Goal: Task Accomplishment & Management: Manage account settings

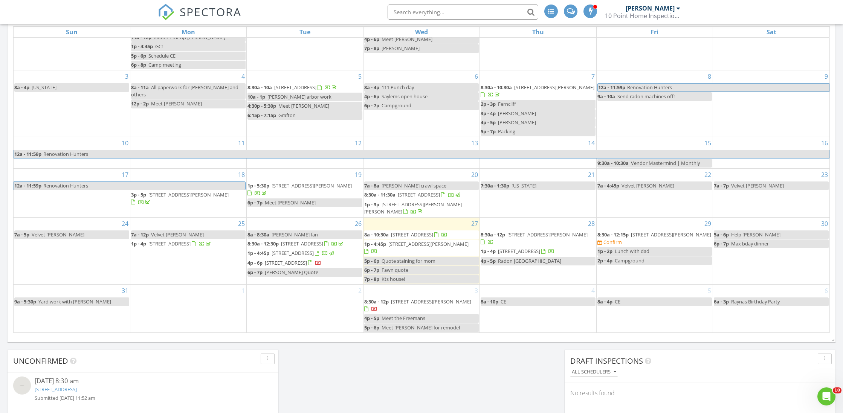
scroll to position [49, 0]
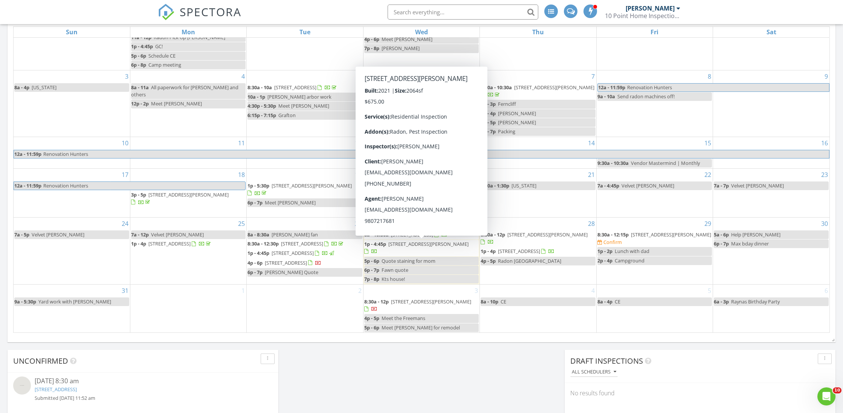
click at [454, 245] on span "[STREET_ADDRESS][PERSON_NAME]" at bounding box center [429, 244] width 80 height 7
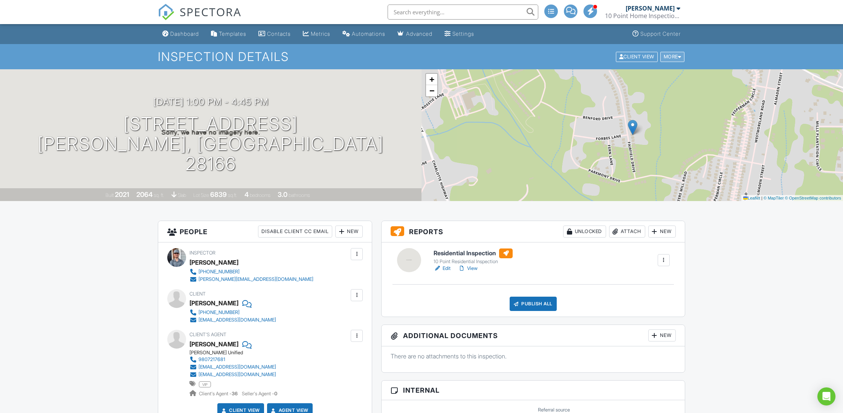
click at [679, 58] on div at bounding box center [679, 56] width 3 height 5
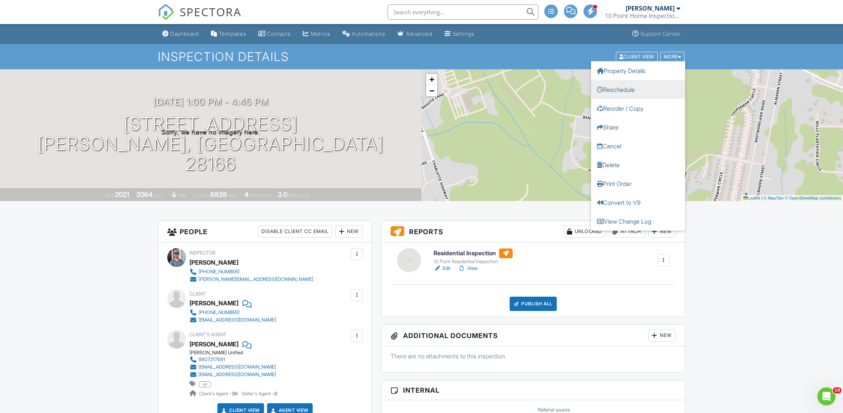
click at [656, 87] on link "Reschedule" at bounding box center [638, 89] width 94 height 19
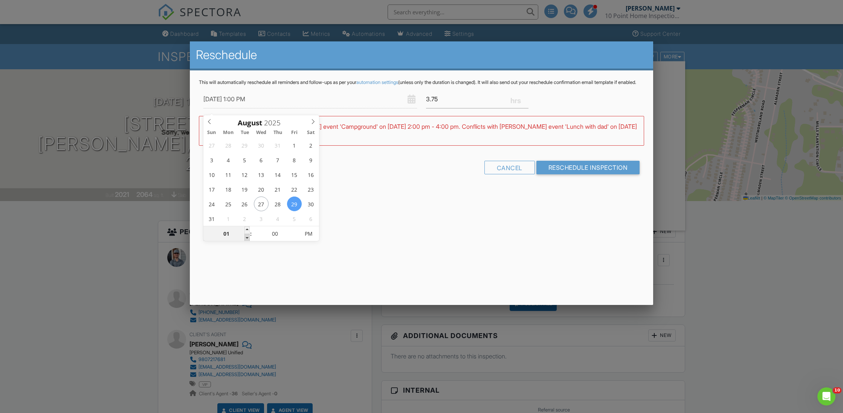
type input "08/29/2025 12:00 PM"
type input "12"
click at [245, 237] on span at bounding box center [247, 238] width 5 height 8
type input "08/29/2025 11:00 AM"
type input "11"
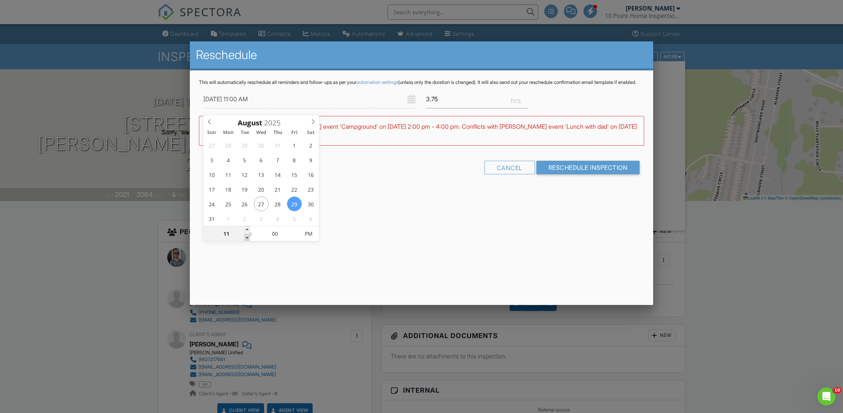
click at [245, 237] on span at bounding box center [247, 238] width 5 height 8
type input "08/29/2025 10:00 AM"
type input "10"
click at [245, 237] on span at bounding box center [247, 238] width 5 height 8
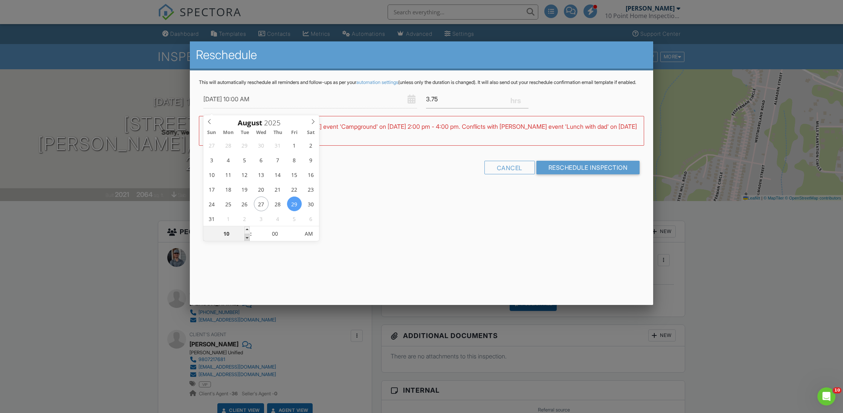
type input "08/29/2025 9:00 AM"
type input "09"
click at [245, 237] on span at bounding box center [247, 238] width 5 height 8
type input "08/29/2025 8:00 AM"
type input "08"
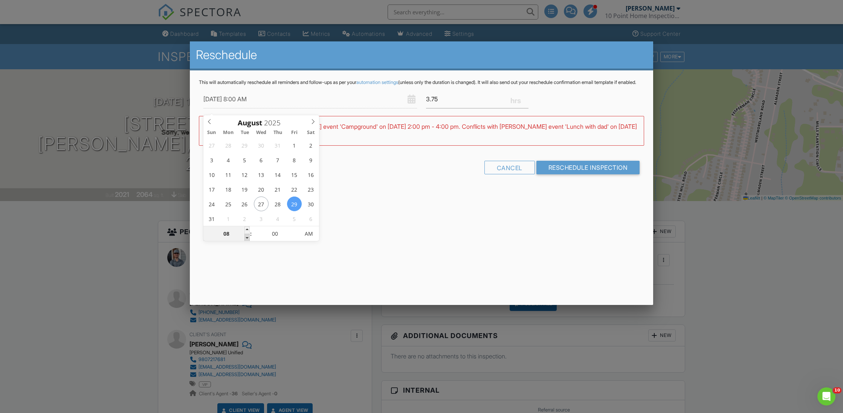
click at [245, 237] on span at bounding box center [247, 238] width 5 height 8
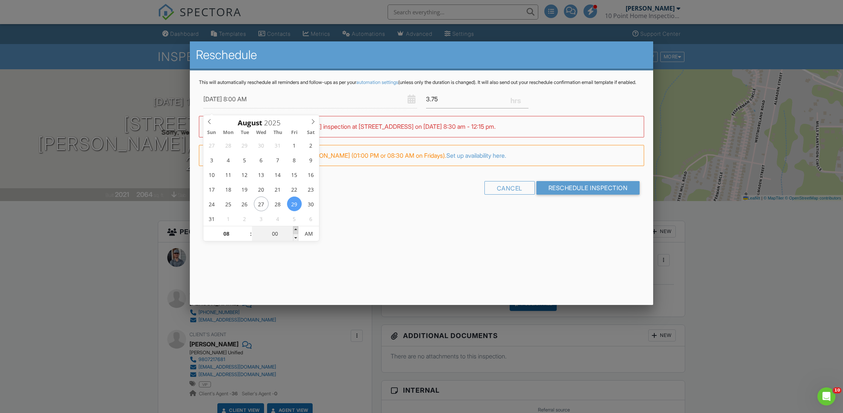
type input "08/29/2025 8:05 AM"
type input "05"
click at [295, 230] on span at bounding box center [295, 231] width 5 height 8
type input "08/29/2025 8:10 AM"
type input "10"
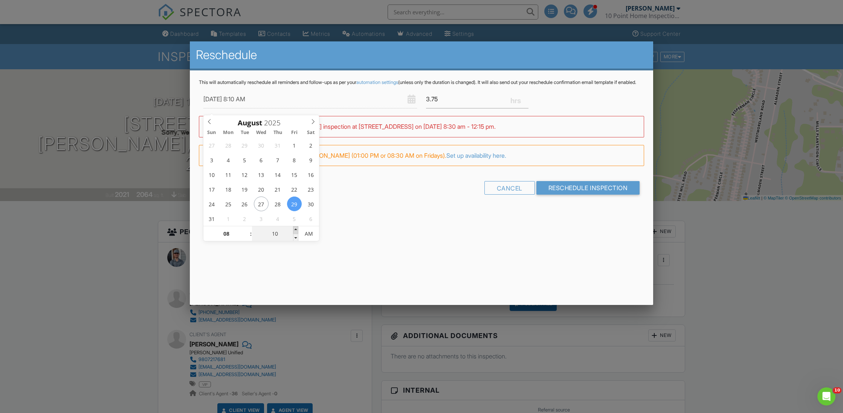
click at [295, 230] on span at bounding box center [295, 231] width 5 height 8
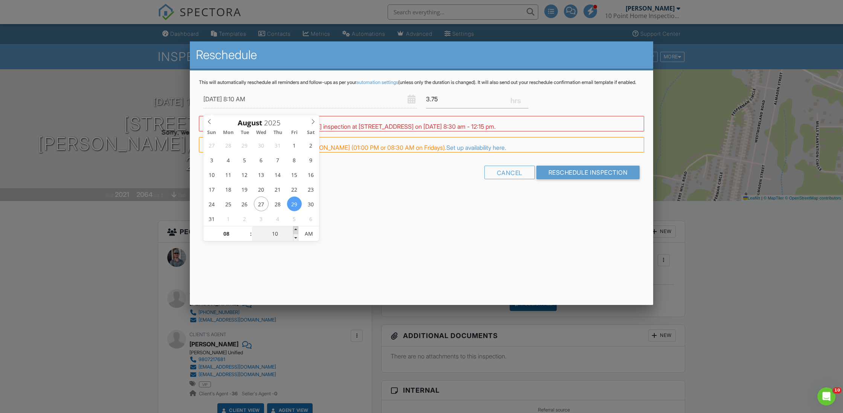
type input "08/29/2025 8:15 AM"
type input "15"
click at [295, 230] on span at bounding box center [295, 231] width 5 height 8
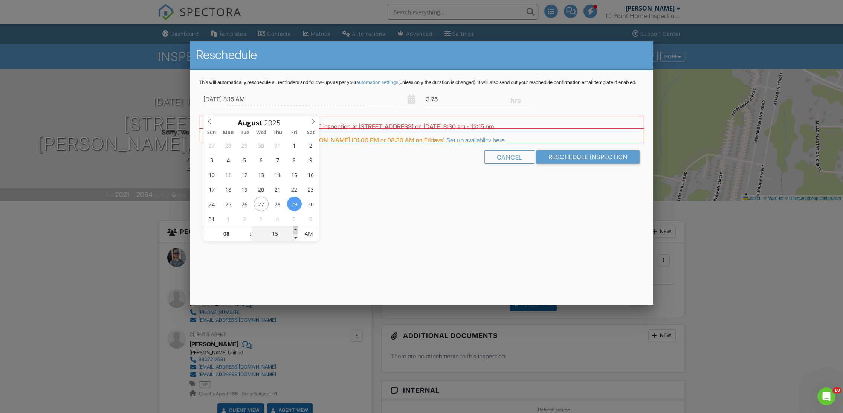
type input "08/29/2025 8:20 AM"
type input "20"
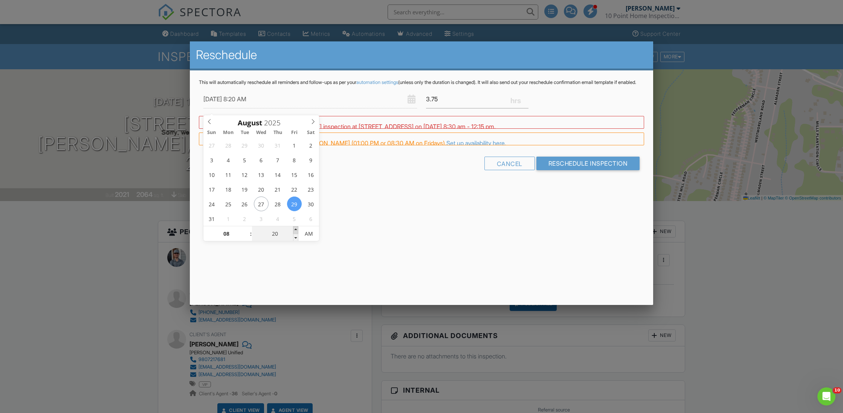
click at [295, 230] on span at bounding box center [295, 231] width 5 height 8
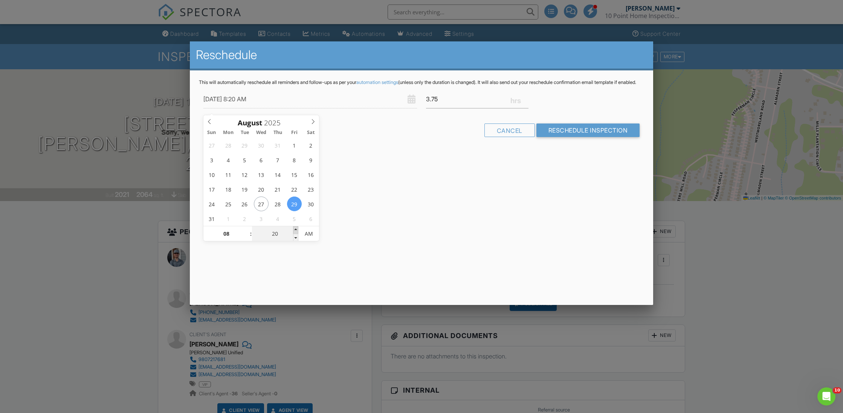
type input "08/29/2025 8:25 AM"
type input "25"
click at [295, 230] on span at bounding box center [295, 231] width 5 height 8
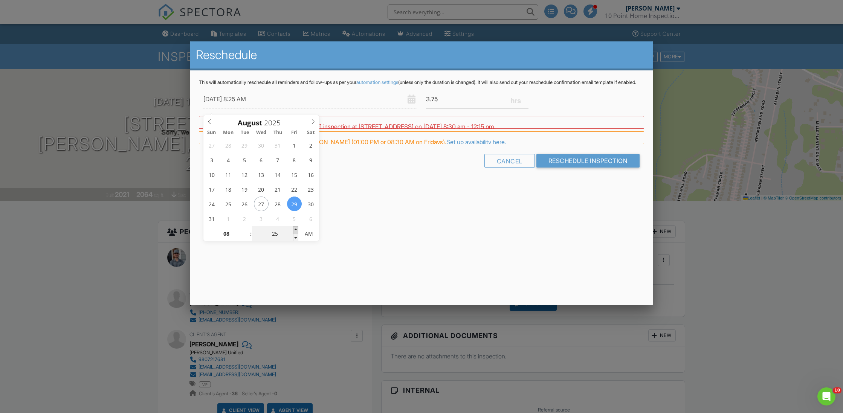
type input "08/29/2025 8:30 AM"
type input "30"
click at [295, 230] on span at bounding box center [295, 231] width 5 height 8
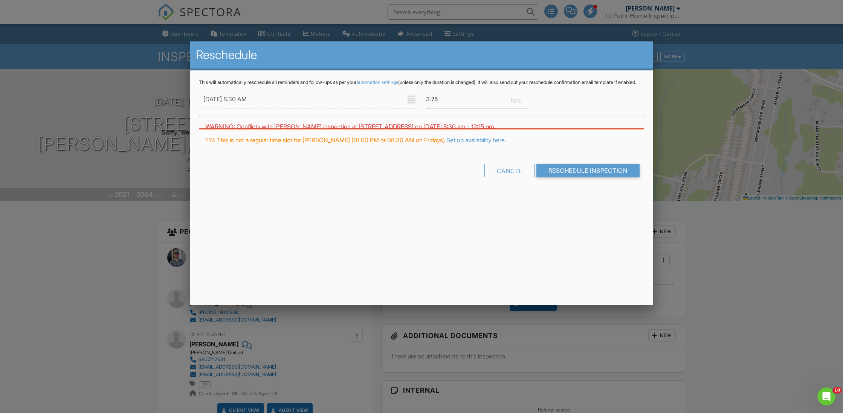
click at [420, 242] on div "Reschedule This will automatically reschedule all reminders and follow-ups as p…" at bounding box center [422, 173] width 464 height 264
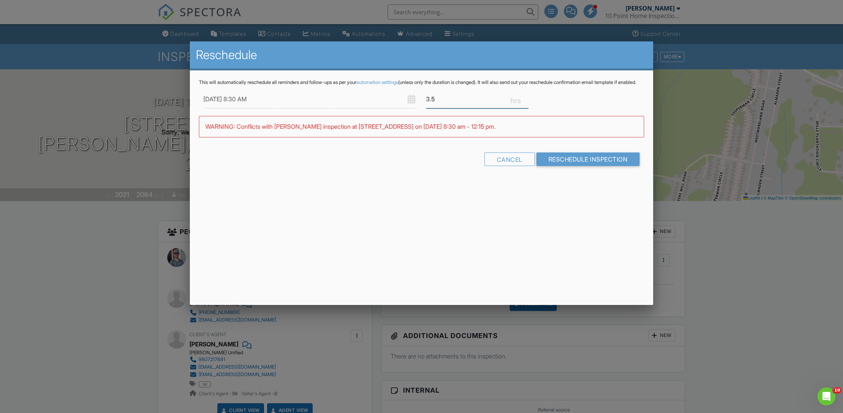
click at [524, 107] on input "3.5" at bounding box center [477, 99] width 103 height 18
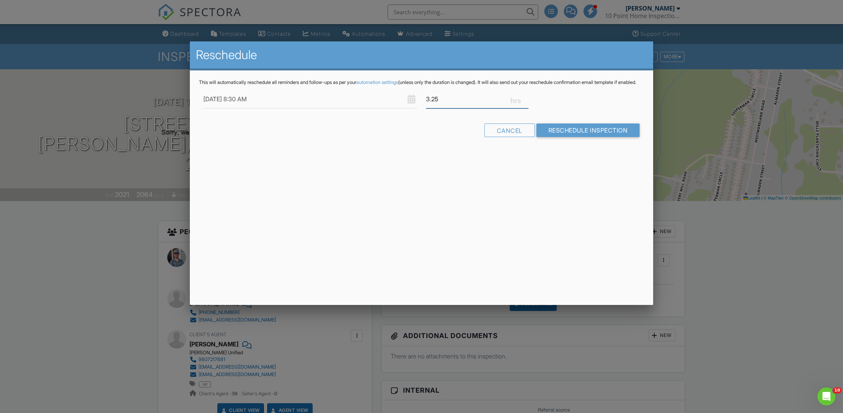
click at [524, 107] on input "3.25" at bounding box center [477, 99] width 103 height 18
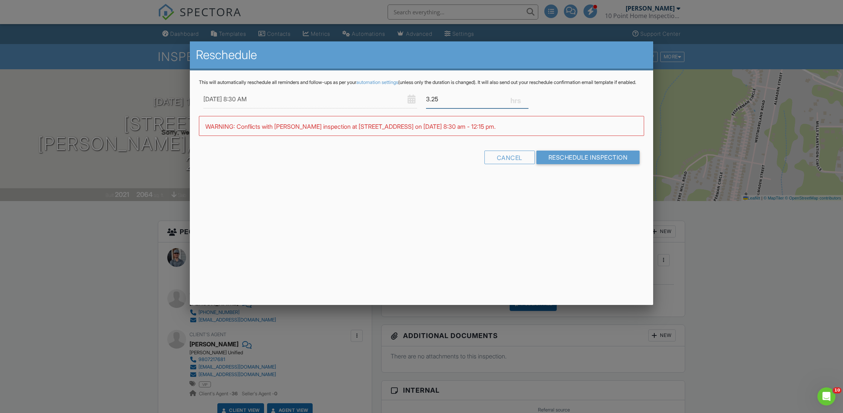
type input "3"
click at [524, 107] on input "3" at bounding box center [477, 99] width 103 height 18
click at [565, 166] on input "Reschedule Inspection" at bounding box center [589, 160] width 104 height 14
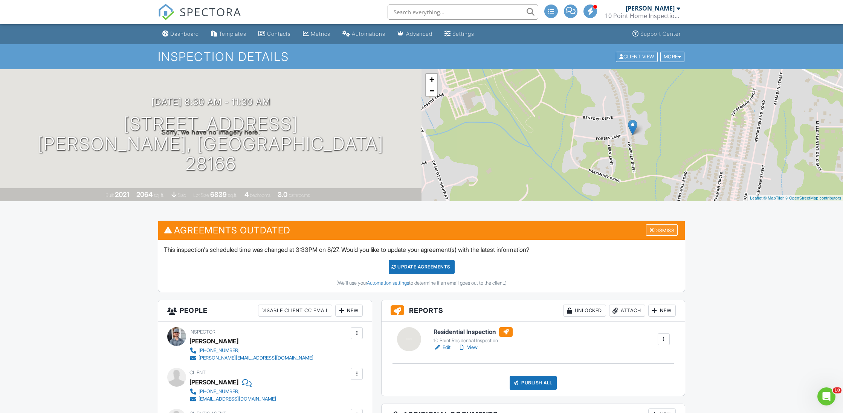
click at [663, 229] on div "Dismiss" at bounding box center [662, 231] width 32 height 12
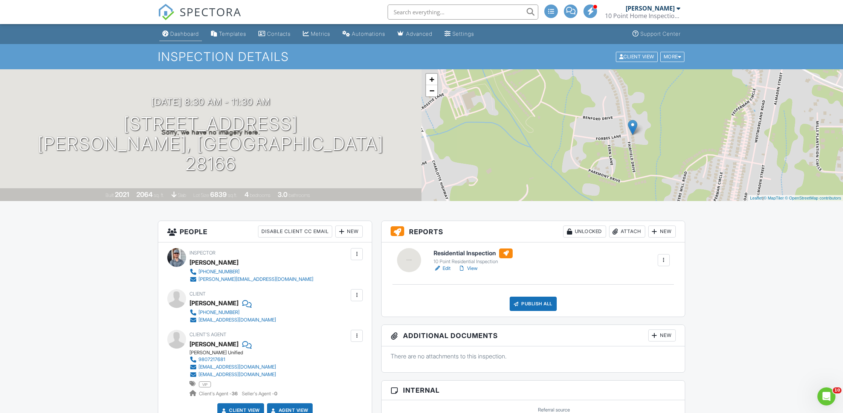
click at [183, 33] on div "Dashboard" at bounding box center [184, 34] width 29 height 6
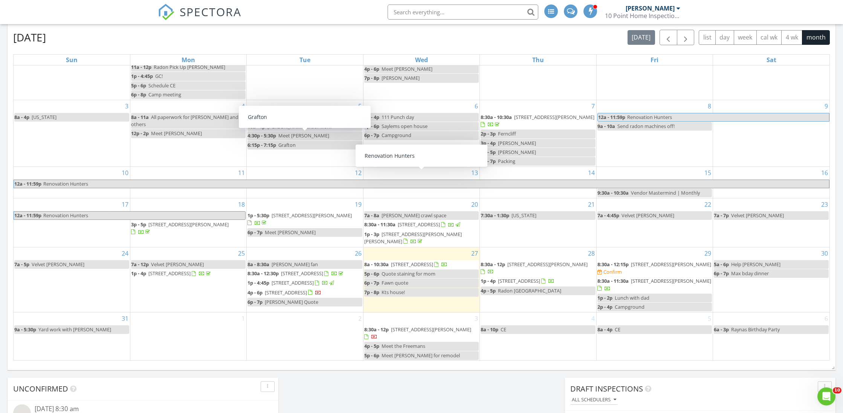
scroll to position [330, 1]
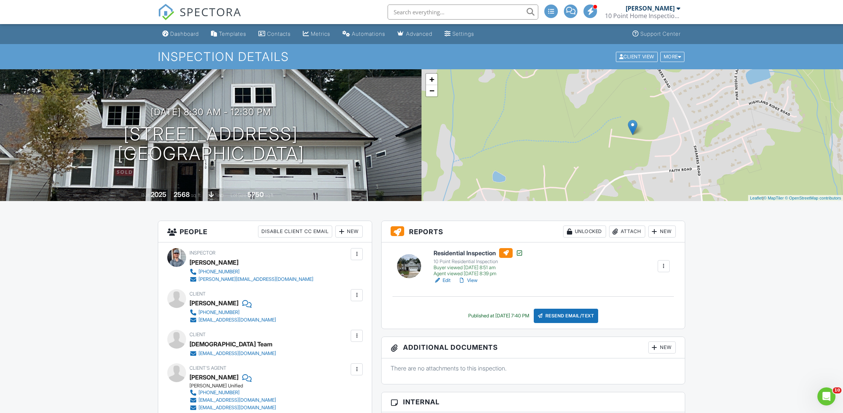
click at [470, 279] on link "View" at bounding box center [468, 281] width 20 height 8
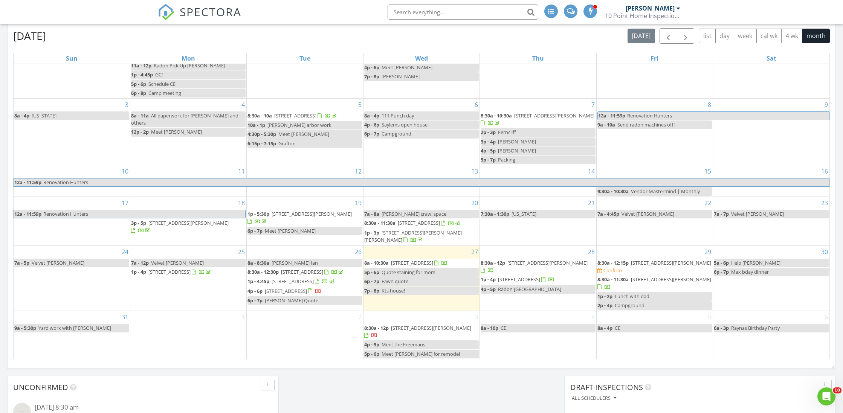
scroll to position [334, 0]
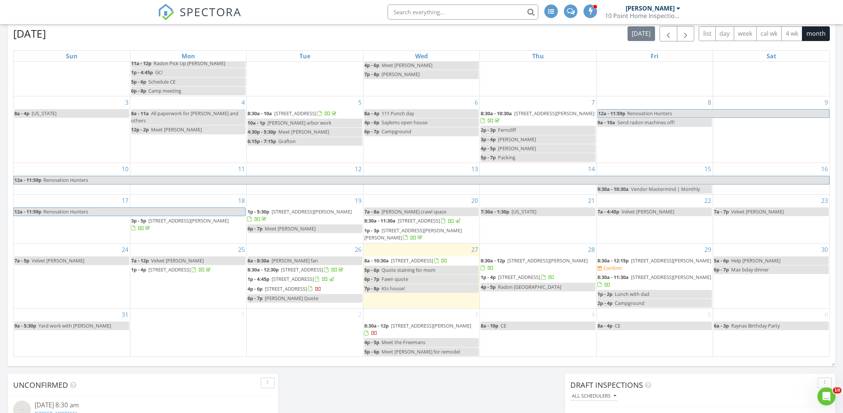
click at [403, 326] on span "[STREET_ADDRESS][PERSON_NAME]" at bounding box center [431, 326] width 80 height 7
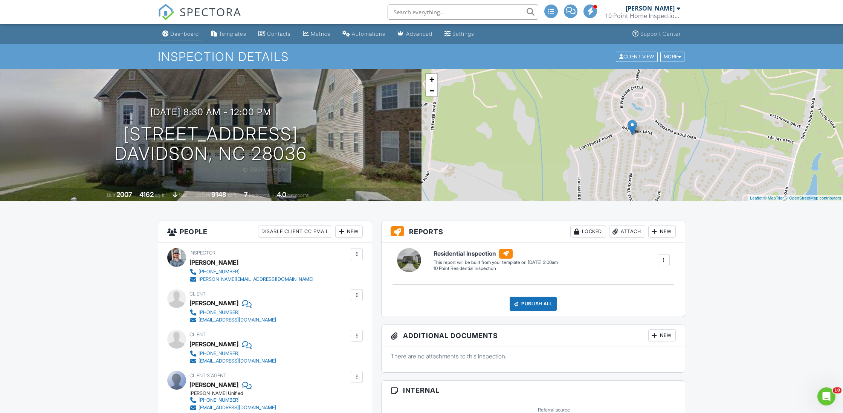
click at [186, 32] on div "Dashboard" at bounding box center [184, 34] width 29 height 6
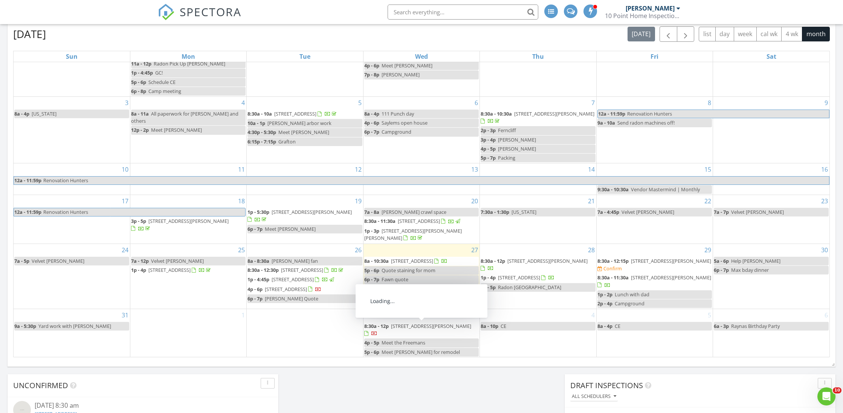
scroll to position [334, 0]
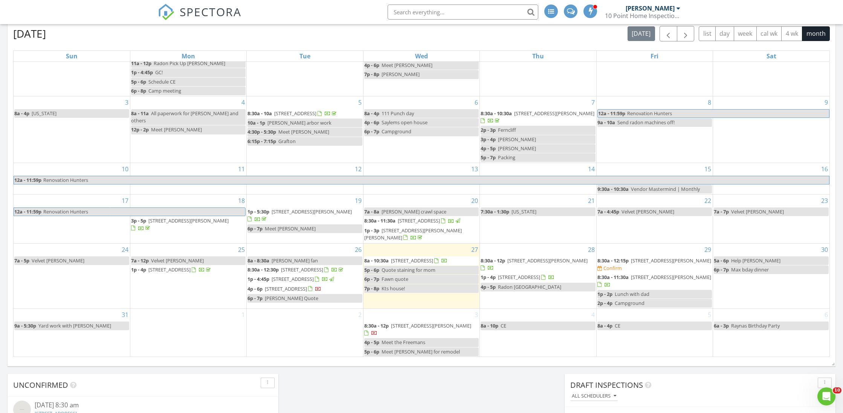
click at [461, 378] on div "Today Frederick Temple 8:00 am 3252 Brixton Ct, Charlotte, NC 28205 Frederick T…" at bounding box center [421, 107] width 843 height 686
click at [650, 246] on div "29 8:30a - 12:15p 130 Fairfield Dr, Troutman 28166 Confirm 8:30a - 11:30a 130 F…" at bounding box center [655, 276] width 116 height 65
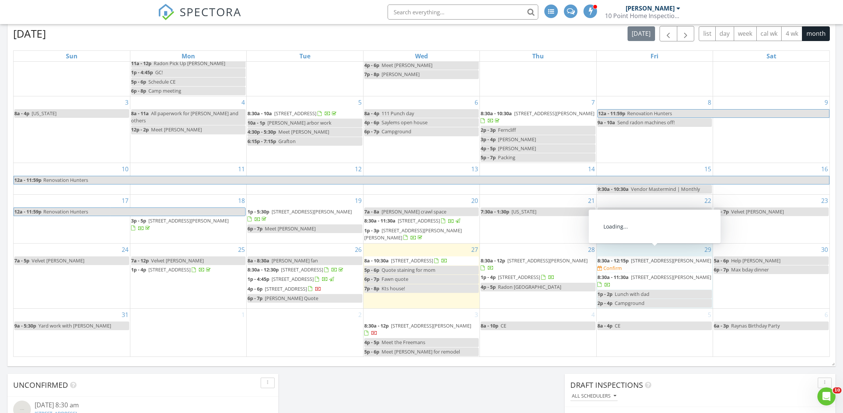
click at [650, 257] on span "130 Fairfield Dr, Troutman 28166" at bounding box center [671, 260] width 80 height 7
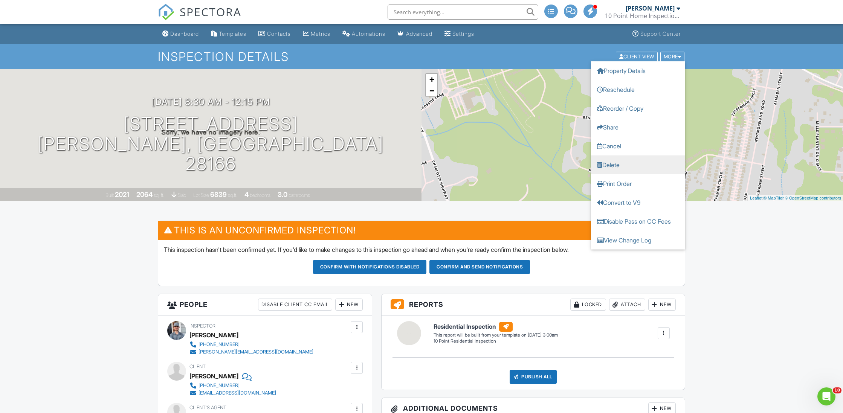
click at [639, 159] on link "Delete" at bounding box center [638, 164] width 94 height 19
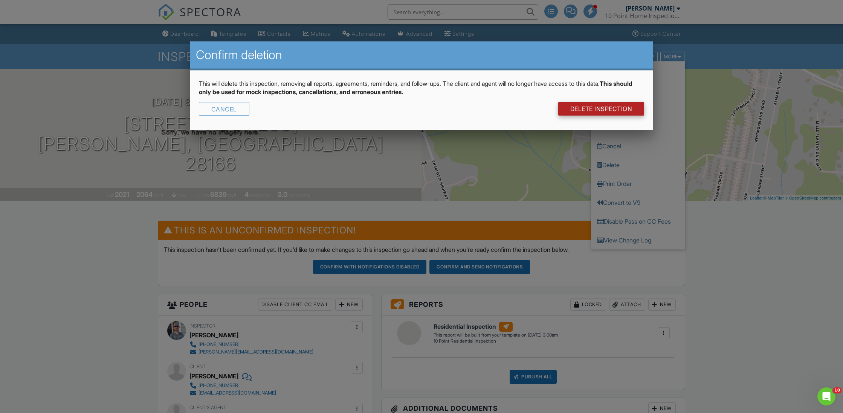
click at [606, 112] on link "DELETE Inspection" at bounding box center [602, 109] width 86 height 14
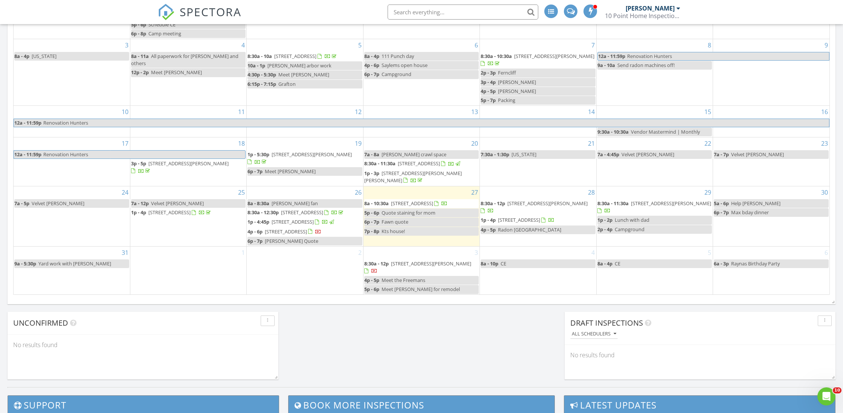
scroll to position [397, 0]
